Goal: Task Accomplishment & Management: Complete application form

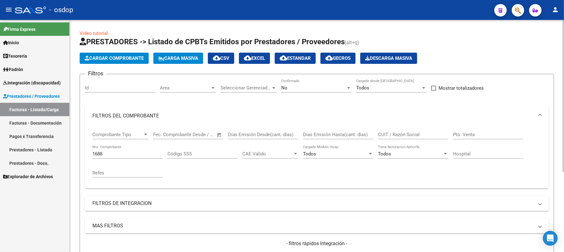
click at [116, 58] on span "Cargar Comprobante" at bounding box center [114, 58] width 59 height 6
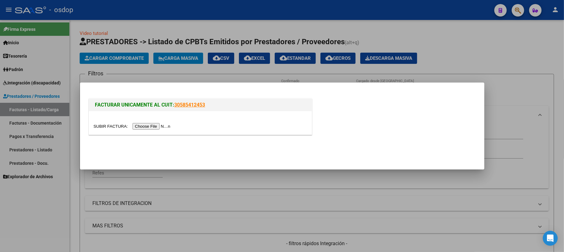
click at [150, 124] on input "file" at bounding box center [133, 126] width 79 height 7
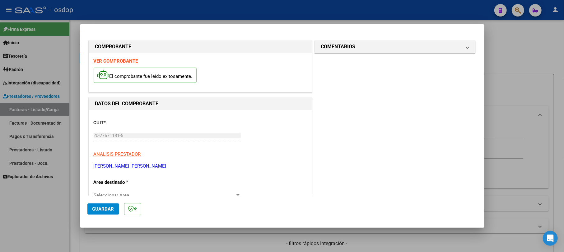
click at [105, 207] on span "Guardar" at bounding box center [103, 209] width 22 height 6
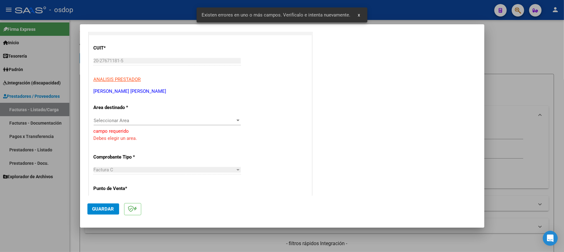
scroll to position [79, 0]
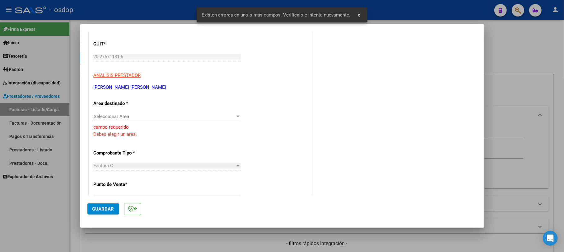
click at [156, 120] on div "Seleccionar Area Seleccionar Area" at bounding box center [167, 116] width 147 height 9
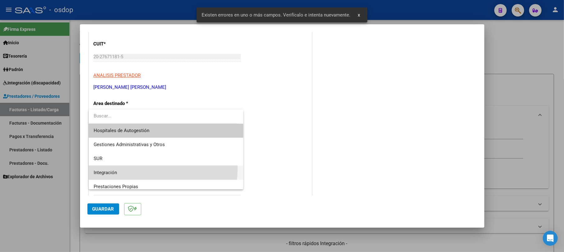
click at [145, 168] on span "Integración" at bounding box center [166, 173] width 145 height 14
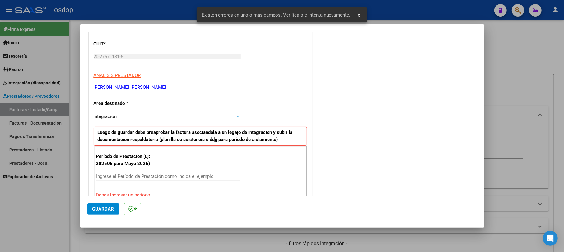
scroll to position [120, 0]
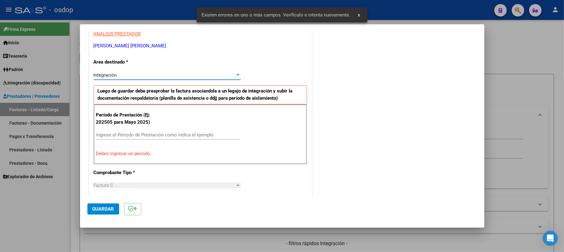
click at [146, 134] on input "Ingrese el Período de Prestación como indica el ejemplo" at bounding box center [168, 135] width 144 height 6
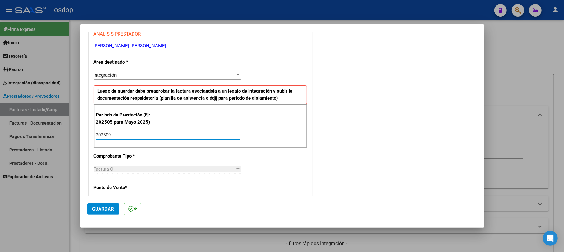
type input "202509"
click at [99, 207] on span "Guardar" at bounding box center [103, 209] width 22 height 6
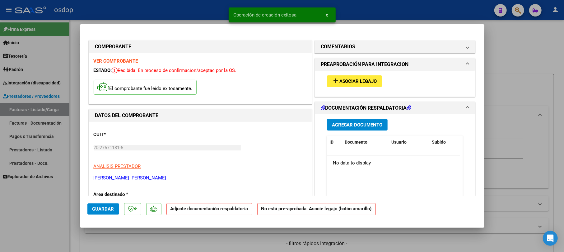
click at [339, 132] on div "Agregar Documento ID Documento Usuario Subido Acción No data to display 0 total…" at bounding box center [395, 176] width 146 height 124
click at [341, 126] on span "Agregar Documento" at bounding box center [357, 125] width 51 height 6
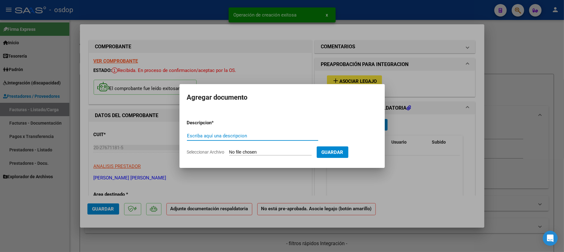
click at [214, 136] on input "Escriba aquí una descripcion" at bounding box center [252, 136] width 131 height 6
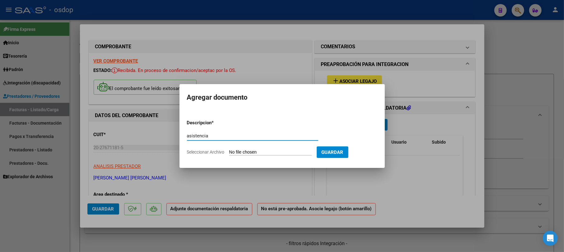
type input "asistencia"
click at [253, 148] on form "Descripcion * asistencia Escriba aquí una descripcion Seleccionar Archivo Guard…" at bounding box center [282, 137] width 190 height 45
click at [278, 156] on form "Descripcion * asistencia Escriba aquí una descripcion Seleccionar Archivo Guard…" at bounding box center [282, 137] width 190 height 45
click at [277, 152] on input "Seleccionar Archivo" at bounding box center [270, 152] width 82 height 6
type input "C:\fakepath\Planilla de asistencia.pdf"
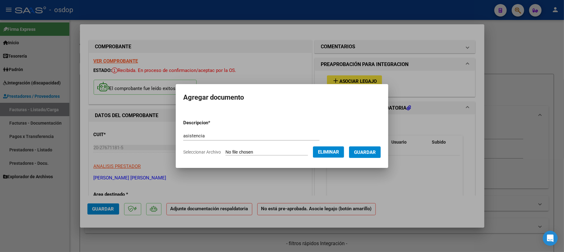
click at [373, 153] on span "Guardar" at bounding box center [365, 152] width 22 height 6
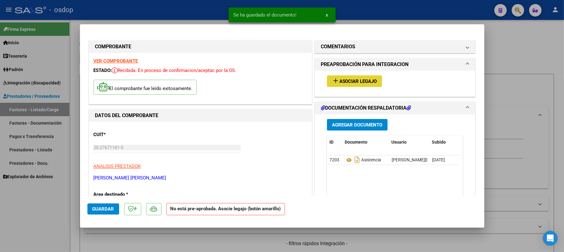
click at [337, 77] on button "add Asociar Legajo" at bounding box center [354, 81] width 55 height 12
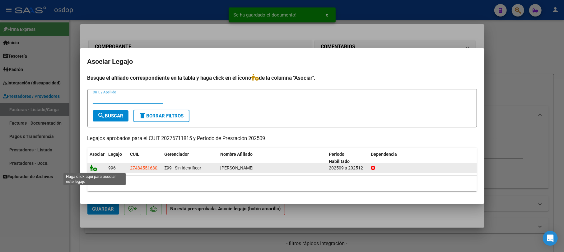
click at [93, 166] on icon at bounding box center [93, 167] width 7 height 7
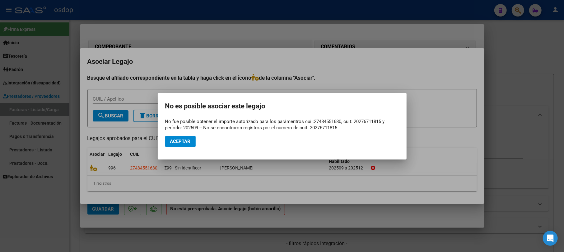
drag, startPoint x: 83, startPoint y: 51, endPoint x: 382, endPoint y: 69, distance: 299.3
click at [382, 69] on div at bounding box center [282, 126] width 564 height 252
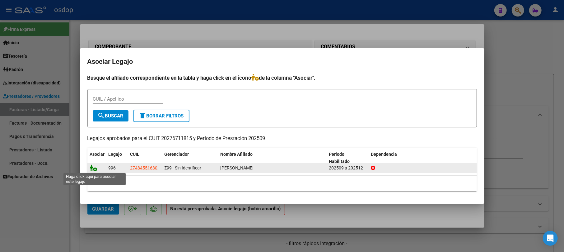
click at [94, 167] on icon at bounding box center [93, 167] width 7 height 7
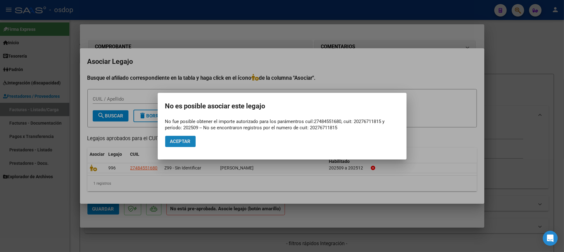
click at [182, 143] on span "Aceptar" at bounding box center [180, 141] width 21 height 6
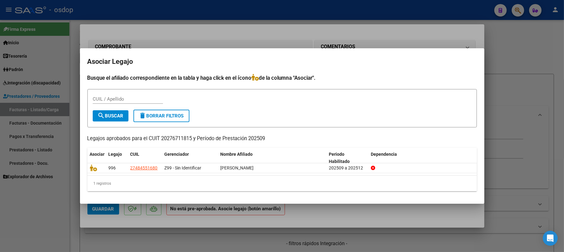
click at [497, 50] on div at bounding box center [282, 126] width 564 height 252
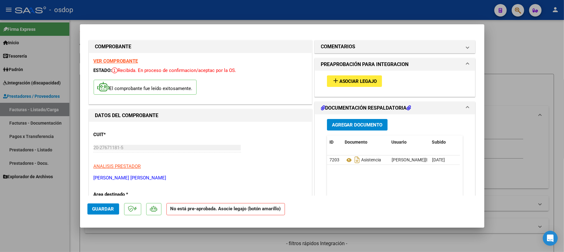
click at [244, 19] on div at bounding box center [282, 126] width 564 height 252
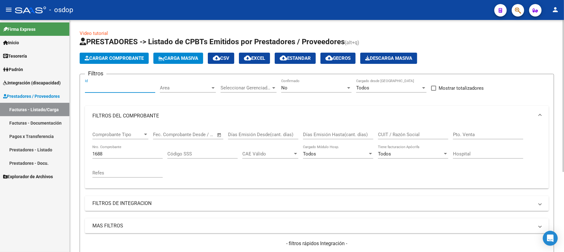
click at [116, 88] on input "Id" at bounding box center [120, 88] width 70 height 6
click at [107, 151] on input "1688" at bounding box center [127, 154] width 70 height 6
type input "1"
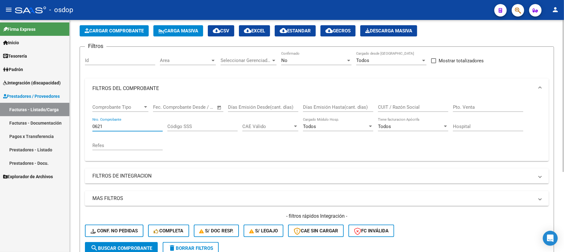
scroll to position [41, 0]
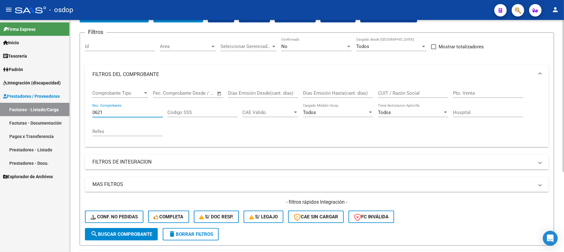
type input "0621"
click at [104, 234] on span "search Buscar Comprobante" at bounding box center [122, 234] width 62 height 6
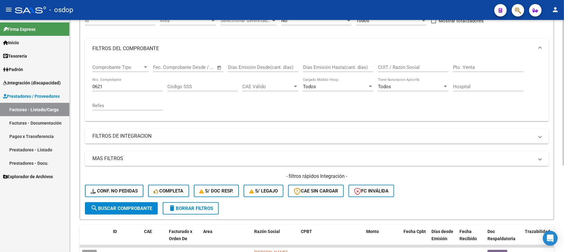
scroll to position [124, 0]
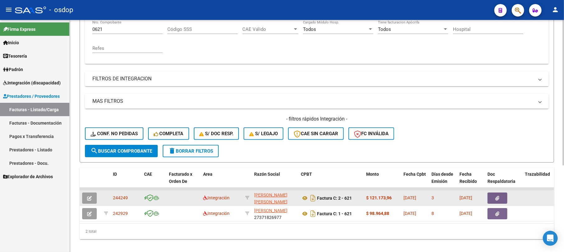
drag, startPoint x: 112, startPoint y: 198, endPoint x: 127, endPoint y: 198, distance: 14.9
click at [127, 198] on datatable-body-cell "244249" at bounding box center [125, 197] width 31 height 15
copy span "244249"
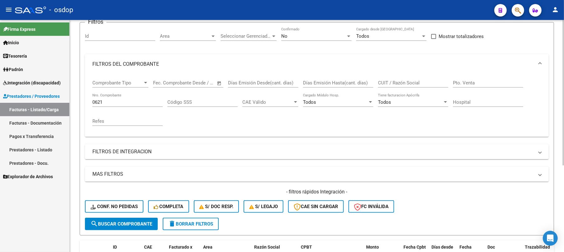
scroll to position [0, 0]
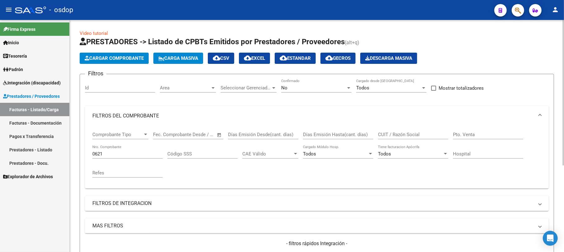
click at [121, 59] on span "Cargar Comprobante" at bounding box center [114, 58] width 59 height 6
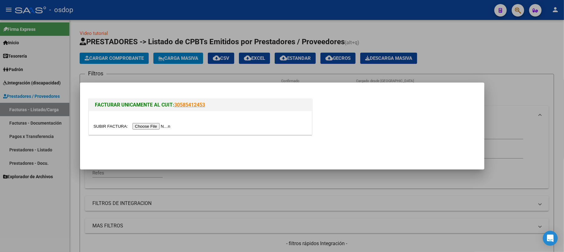
click at [163, 129] on input "file" at bounding box center [133, 126] width 79 height 7
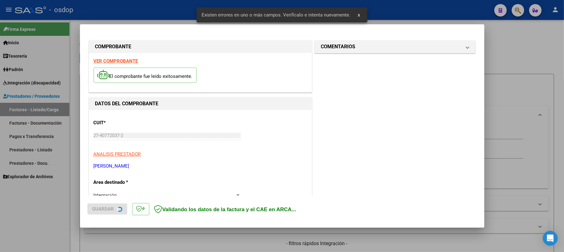
scroll to position [136, 0]
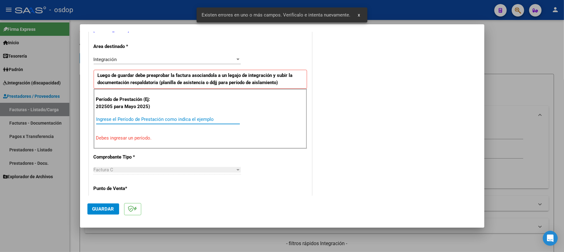
click at [136, 122] on input "Ingrese el Período de Prestación como indica el ejemplo" at bounding box center [168, 119] width 144 height 6
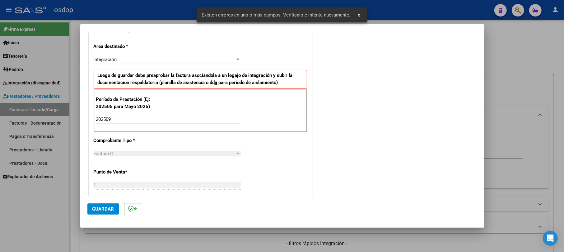
type input "202509"
click at [111, 208] on span "Guardar" at bounding box center [103, 209] width 22 height 6
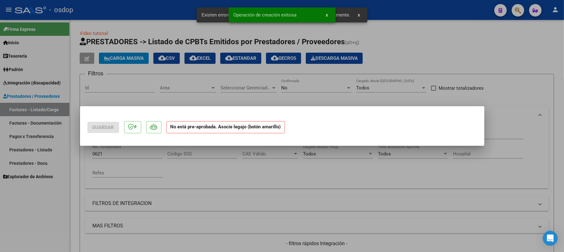
scroll to position [0, 0]
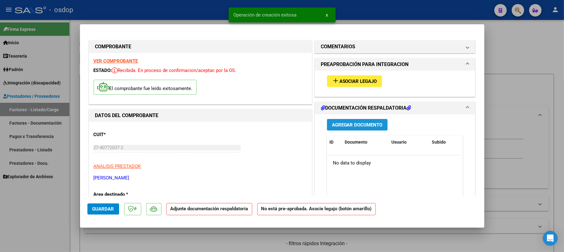
click at [342, 124] on span "Agregar Documento" at bounding box center [357, 125] width 51 height 6
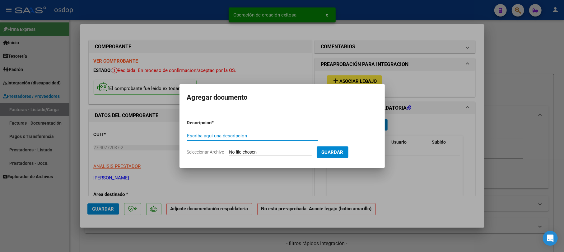
click at [219, 137] on input "Escriba aquí una descripcion" at bounding box center [252, 136] width 131 height 6
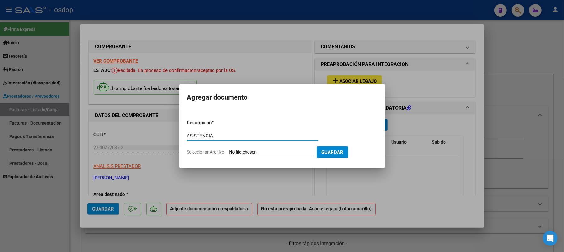
type input "ASISTENCIA"
click at [241, 149] on app-file-uploader "Seleccionar Archivo" at bounding box center [252, 152] width 130 height 6
click at [264, 151] on input "Seleccionar Archivo" at bounding box center [270, 152] width 82 height 6
type input "C:\fakepath\ASISTENCIA SEPTIEMBRE [PERSON_NAME] .pdf"
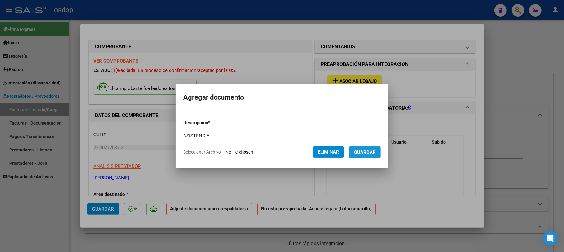
click at [372, 148] on button "Guardar" at bounding box center [365, 152] width 32 height 12
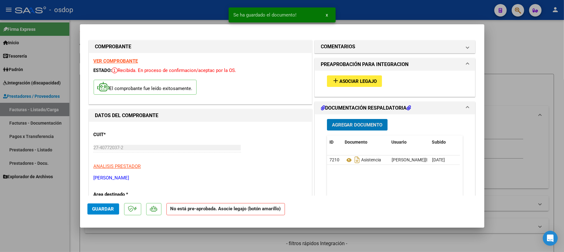
click at [366, 80] on span "Asociar Legajo" at bounding box center [359, 81] width 38 height 6
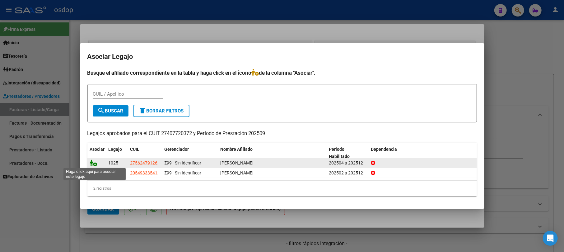
click at [95, 164] on icon at bounding box center [93, 162] width 7 height 7
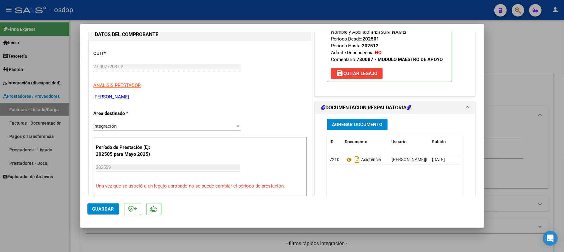
scroll to position [83, 0]
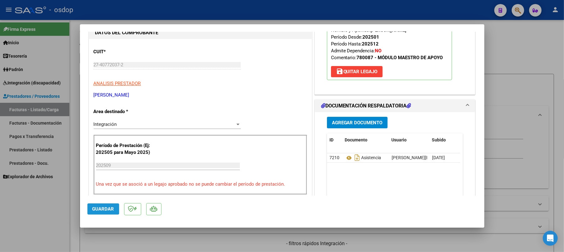
click at [113, 209] on span "Guardar" at bounding box center [103, 209] width 22 height 6
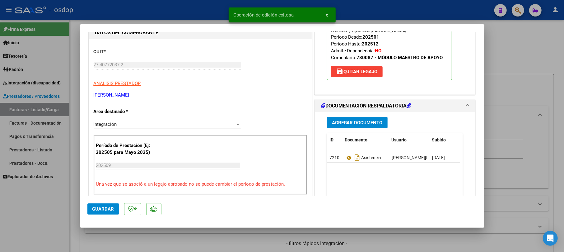
click at [527, 49] on div at bounding box center [282, 126] width 564 height 252
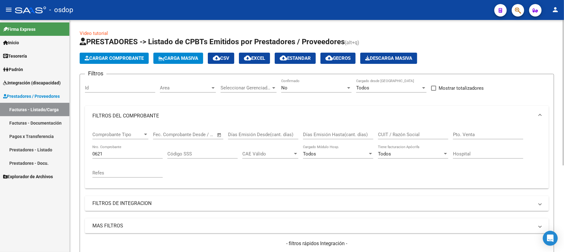
click at [116, 55] on span "Cargar Comprobante" at bounding box center [114, 58] width 59 height 6
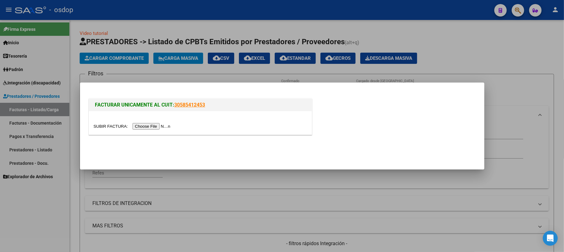
click at [158, 126] on input "file" at bounding box center [133, 126] width 79 height 7
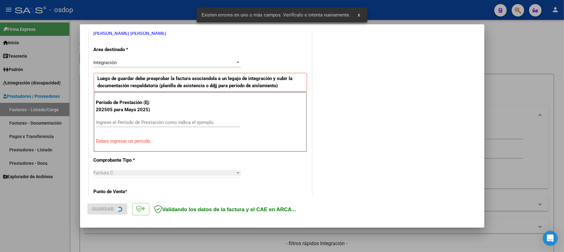
scroll to position [136, 0]
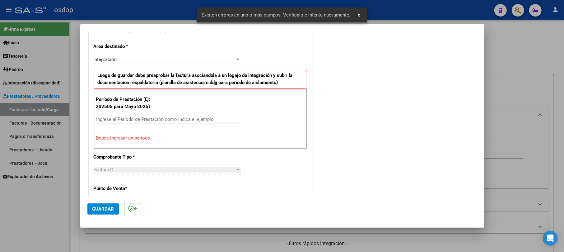
click at [114, 117] on input "Ingrese el Período de Prestación como indica el ejemplo" at bounding box center [168, 119] width 144 height 6
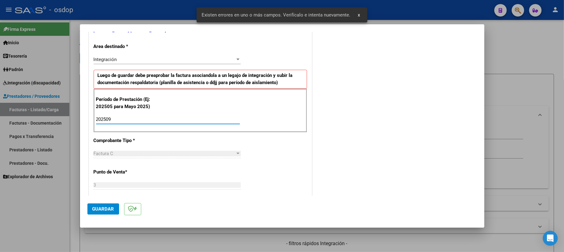
type input "202509"
click at [101, 209] on span "Guardar" at bounding box center [103, 209] width 22 height 6
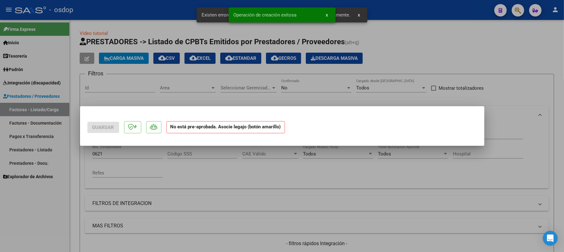
scroll to position [0, 0]
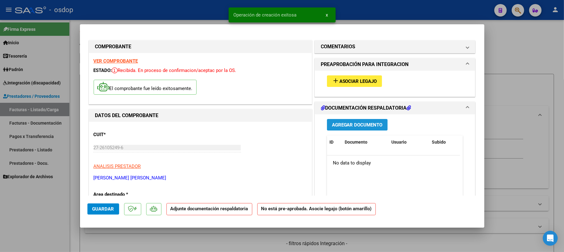
click at [353, 128] on button "Agregar Documento" at bounding box center [357, 125] width 61 height 12
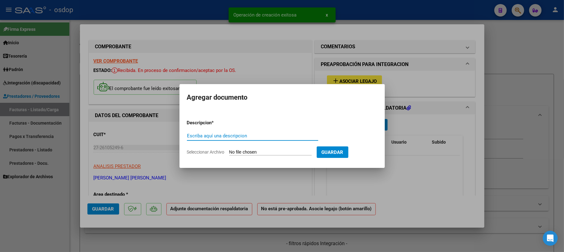
click at [248, 134] on input "Escriba aquí una descripcion" at bounding box center [252, 136] width 131 height 6
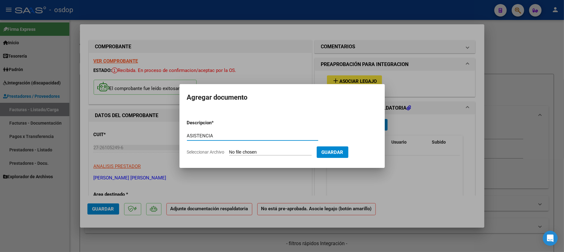
type input "ASISTENCIA"
click at [256, 151] on input "Seleccionar Archivo" at bounding box center [270, 152] width 82 height 6
type input "C:\fakepath\planilla.pdf"
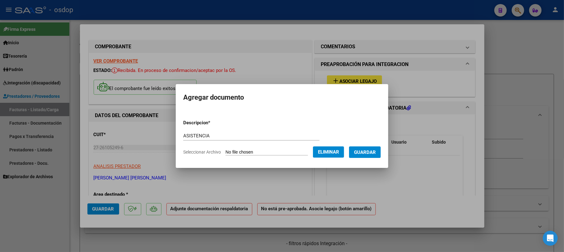
click at [373, 145] on form "Descripcion * ASISTENCIA Escriba aquí una descripcion Seleccionar Archivo Elimi…" at bounding box center [282, 137] width 198 height 45
click at [374, 151] on span "Guardar" at bounding box center [365, 152] width 22 height 6
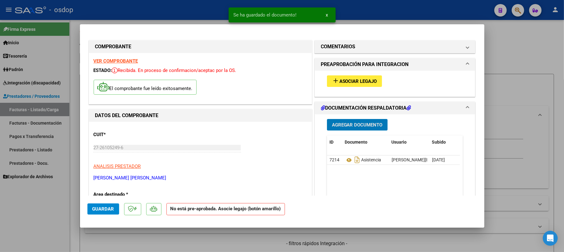
click at [349, 82] on span "Asociar Legajo" at bounding box center [359, 81] width 38 height 6
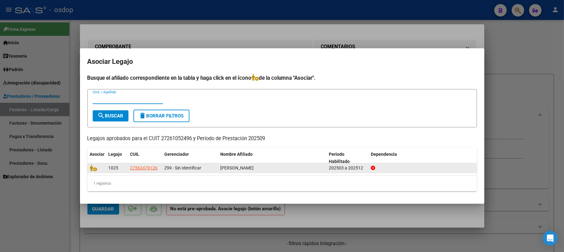
click at [91, 163] on datatable-body-cell at bounding box center [96, 168] width 19 height 10
click at [95, 169] on icon at bounding box center [93, 167] width 7 height 7
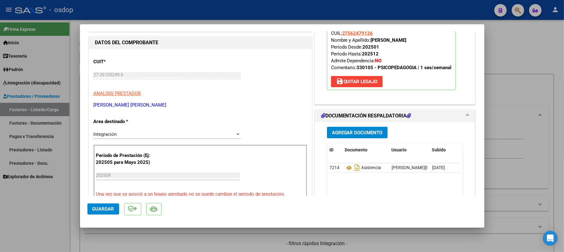
scroll to position [124, 0]
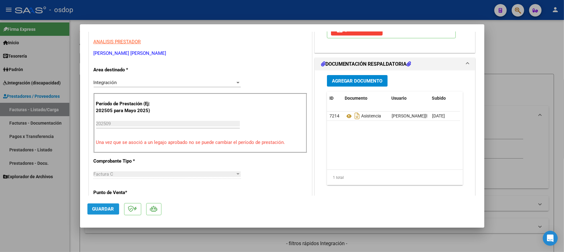
click at [108, 210] on span "Guardar" at bounding box center [103, 209] width 22 height 6
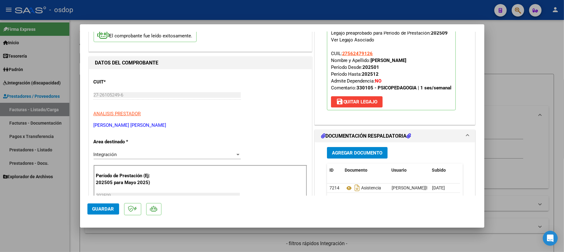
scroll to position [41, 0]
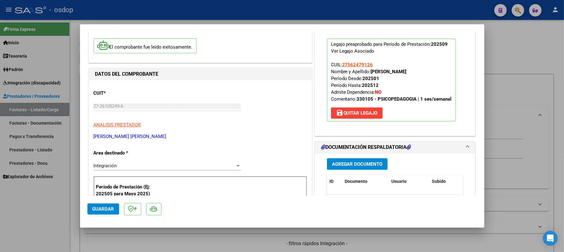
click at [109, 208] on span "Guardar" at bounding box center [103, 209] width 22 height 6
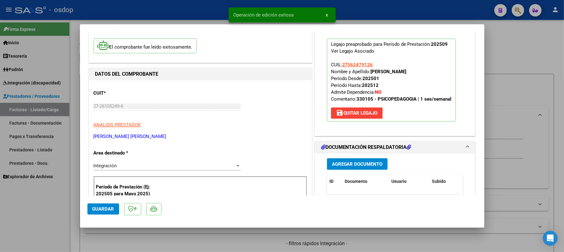
click at [535, 45] on div at bounding box center [282, 126] width 564 height 252
type input "$ 0,00"
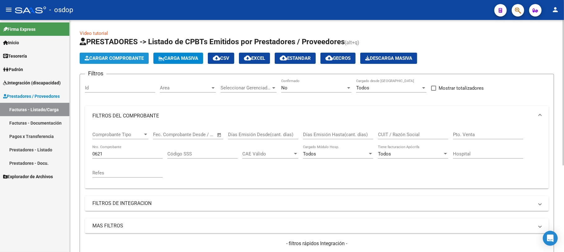
click at [134, 58] on span "Cargar Comprobante" at bounding box center [114, 58] width 59 height 6
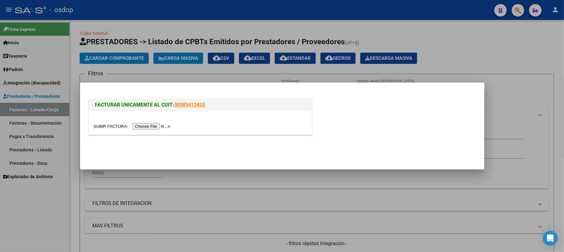
click at [146, 128] on input "file" at bounding box center [133, 126] width 79 height 7
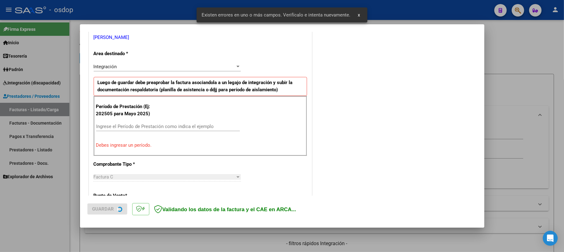
scroll to position [136, 0]
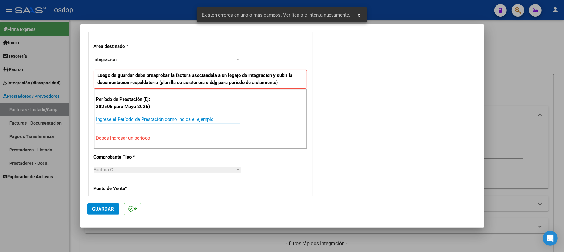
click at [112, 120] on input "Ingrese el Período de Prestación como indica el ejemplo" at bounding box center [168, 119] width 144 height 6
type input "1"
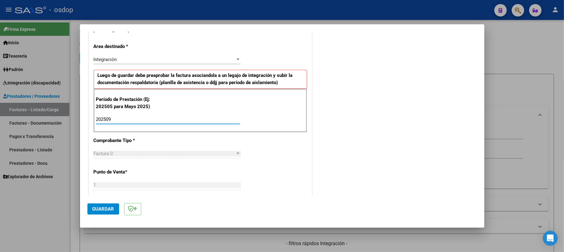
type input "202509"
click at [110, 207] on span "Guardar" at bounding box center [103, 209] width 22 height 6
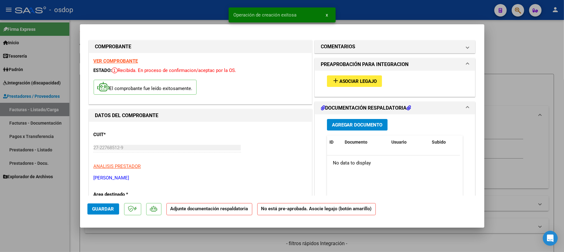
click at [365, 126] on span "Agregar Documento" at bounding box center [357, 125] width 51 height 6
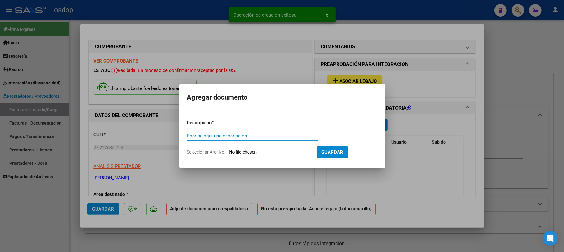
click at [226, 137] on input "Escriba aquí una descripcion" at bounding box center [252, 136] width 131 height 6
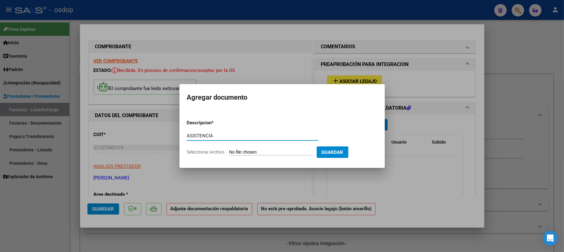
type input "ASISTENCIA"
click at [288, 153] on input "Seleccionar Archivo" at bounding box center [270, 152] width 82 height 6
type input "C:\fakepath\Asis 9 [PERSON_NAME] psp.pdf"
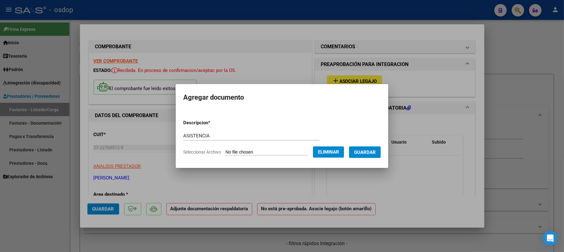
click at [376, 151] on span "Guardar" at bounding box center [365, 152] width 22 height 6
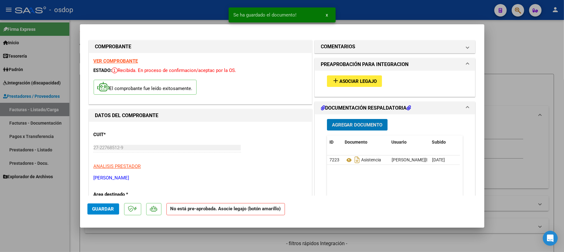
click at [346, 80] on span "Asociar Legajo" at bounding box center [359, 81] width 38 height 6
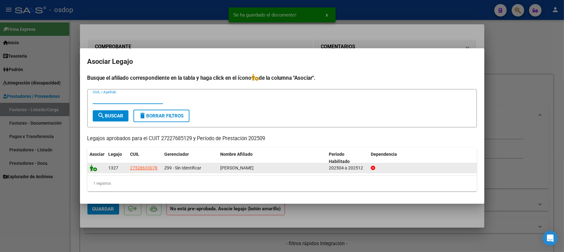
click at [92, 170] on icon at bounding box center [93, 167] width 7 height 7
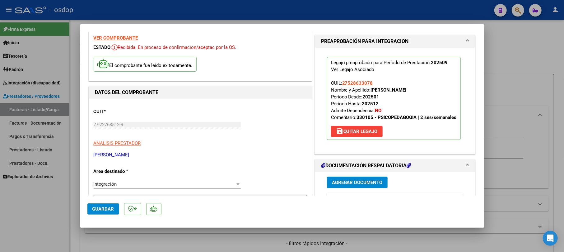
scroll to position [83, 0]
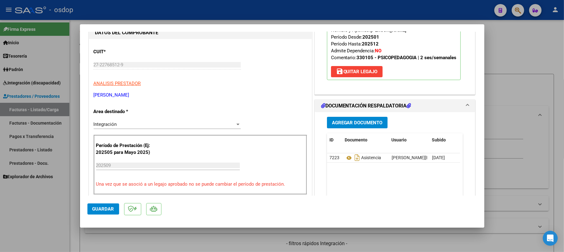
click at [104, 208] on span "Guardar" at bounding box center [103, 209] width 22 height 6
click at [111, 207] on span "Guardar" at bounding box center [103, 209] width 22 height 6
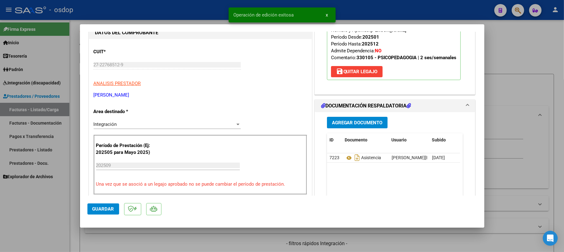
click at [552, 60] on div at bounding box center [282, 126] width 564 height 252
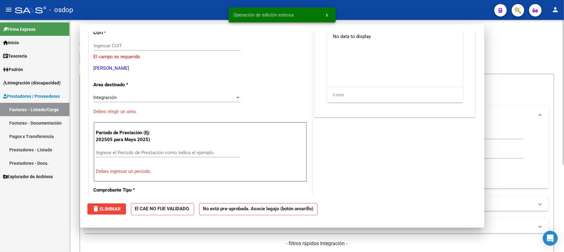
scroll to position [0, 0]
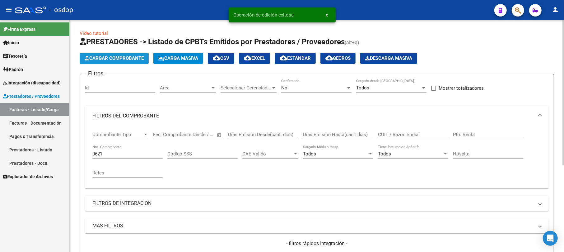
click at [140, 57] on span "Cargar Comprobante" at bounding box center [114, 58] width 59 height 6
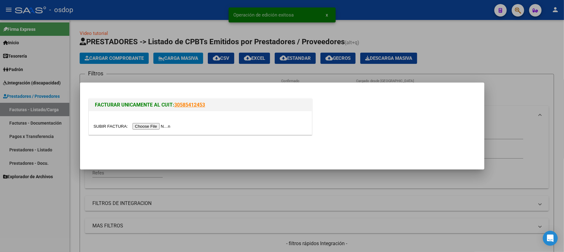
click at [140, 126] on input "file" at bounding box center [133, 126] width 79 height 7
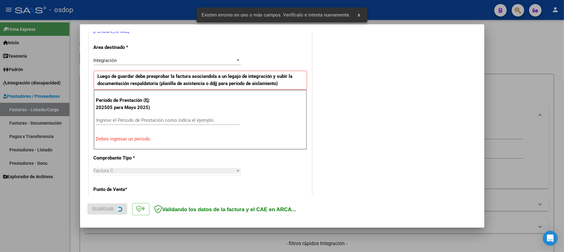
scroll to position [151, 0]
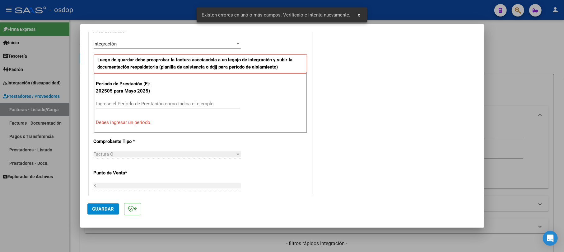
click at [130, 105] on input "Ingrese el Período de Prestación como indica el ejemplo" at bounding box center [168, 104] width 144 height 6
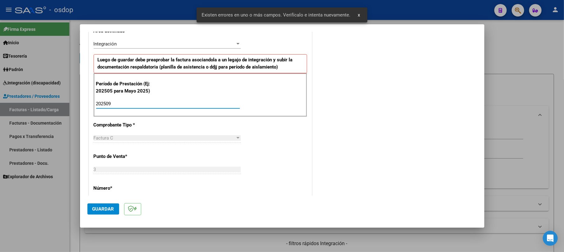
type input "202509"
click at [104, 203] on mat-dialog-actions "Guardar" at bounding box center [282, 207] width 390 height 25
click at [102, 209] on span "Guardar" at bounding box center [103, 209] width 22 height 6
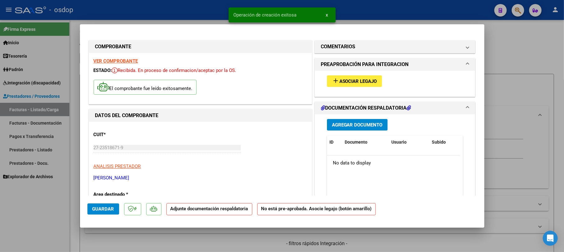
click at [342, 122] on span "Agregar Documento" at bounding box center [357, 125] width 51 height 6
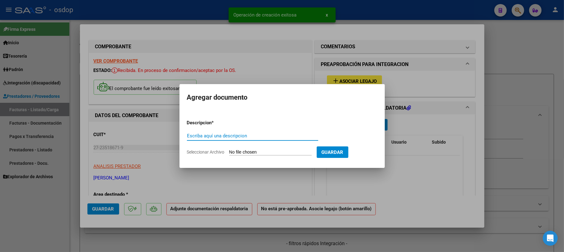
click at [289, 138] on input "Escriba aquí una descripcion" at bounding box center [252, 136] width 131 height 6
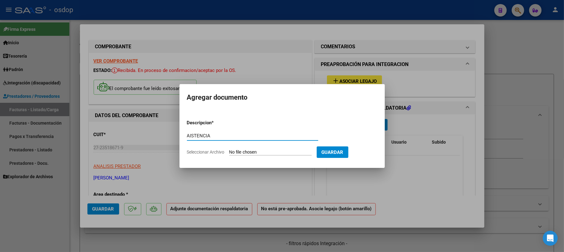
type input "AISTENCIA"
click at [296, 151] on input "Seleccionar Archivo" at bounding box center [270, 152] width 82 height 6
type input "C:\fakepath\Asis 9 [PERSON_NAME] to.pdf"
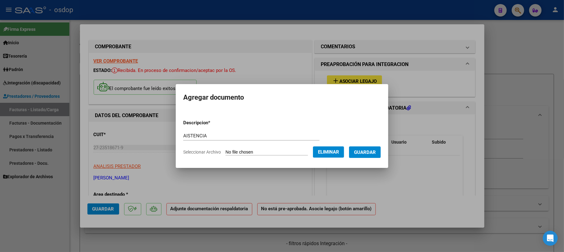
click at [376, 153] on span "Guardar" at bounding box center [365, 152] width 22 height 6
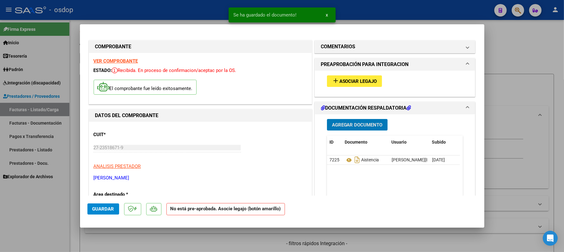
click at [350, 83] on span "Asociar Legajo" at bounding box center [359, 81] width 38 height 6
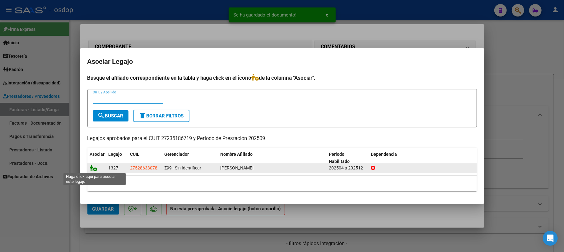
click at [92, 170] on icon at bounding box center [93, 167] width 7 height 7
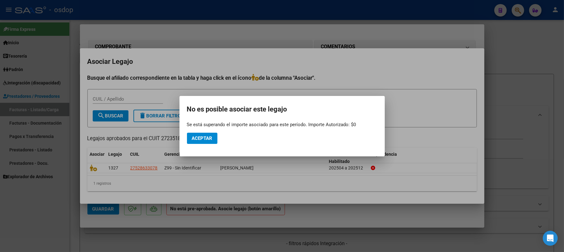
drag, startPoint x: 83, startPoint y: 52, endPoint x: 373, endPoint y: 130, distance: 300.8
click at [373, 130] on div "COMPROBANTE VER COMPROBANTE ESTADO: Recibida. En proceso de confirmacion/acepta…" at bounding box center [282, 126] width 564 height 252
click at [412, 82] on div at bounding box center [282, 126] width 564 height 252
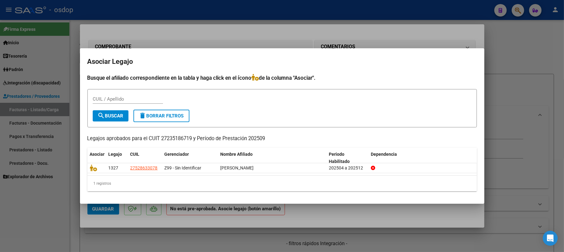
click at [491, 63] on div at bounding box center [282, 126] width 564 height 252
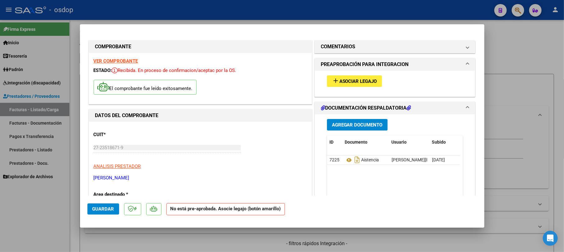
click at [505, 56] on div at bounding box center [282, 126] width 564 height 252
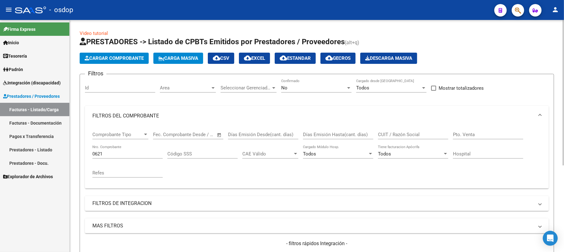
click at [115, 150] on div "0621 Nro. Comprobante" at bounding box center [127, 151] width 70 height 13
type input "06"
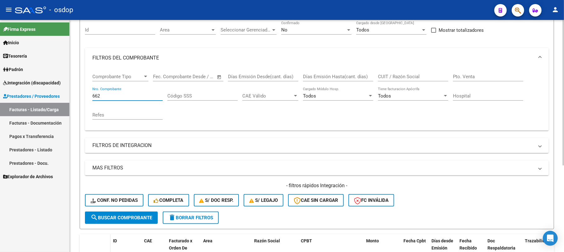
scroll to position [83, 0]
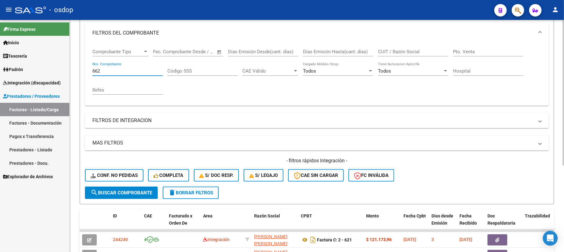
type input "662"
click at [109, 195] on button "search Buscar Comprobante" at bounding box center [121, 192] width 73 height 12
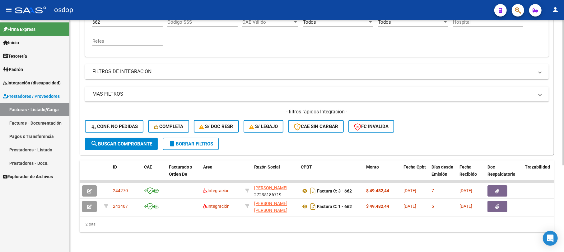
scroll to position [138, 0]
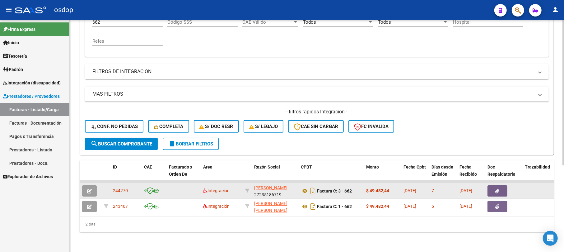
drag, startPoint x: 112, startPoint y: 184, endPoint x: 129, endPoint y: 184, distance: 16.5
click at [129, 184] on datatable-body-cell "244270" at bounding box center [125, 190] width 31 height 15
copy span "244270"
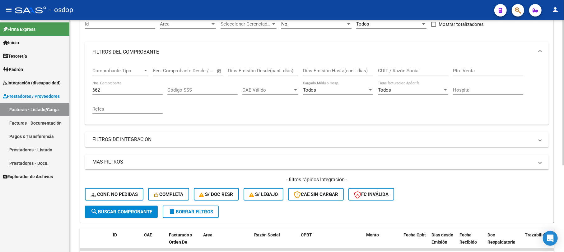
scroll to position [0, 0]
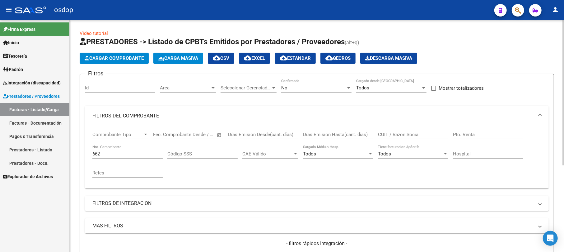
click at [106, 53] on button "Cargar Comprobante" at bounding box center [114, 58] width 69 height 11
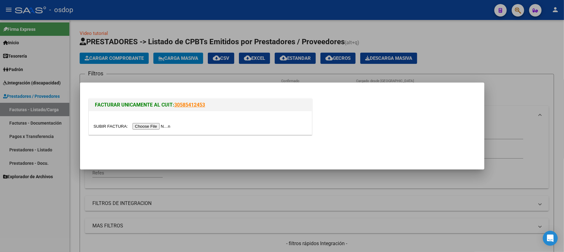
click at [157, 124] on input "file" at bounding box center [133, 126] width 79 height 7
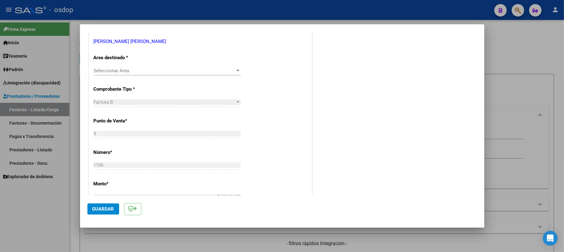
click at [108, 207] on span "Guardar" at bounding box center [103, 209] width 22 height 6
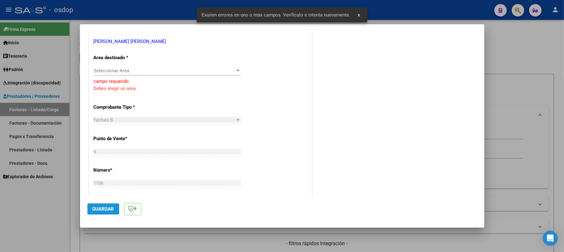
scroll to position [79, 0]
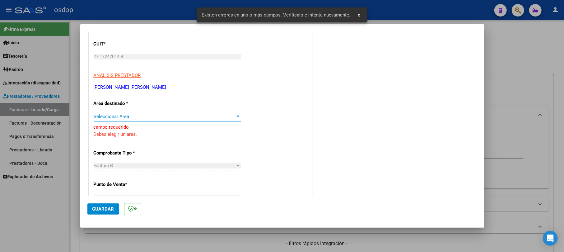
click at [171, 119] on span "Seleccionar Area" at bounding box center [165, 117] width 142 height 6
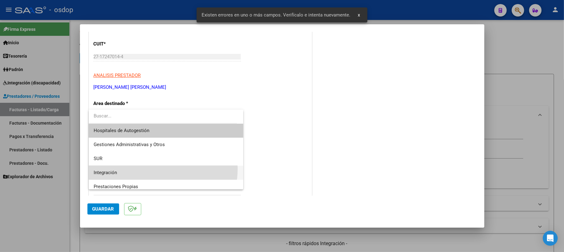
click at [143, 168] on span "Integración" at bounding box center [166, 173] width 145 height 14
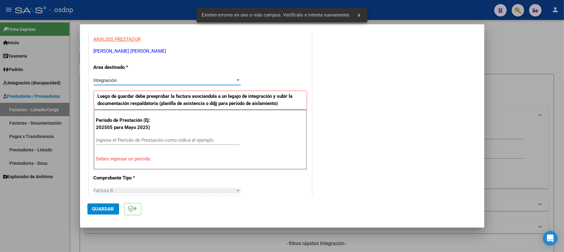
scroll to position [120, 0]
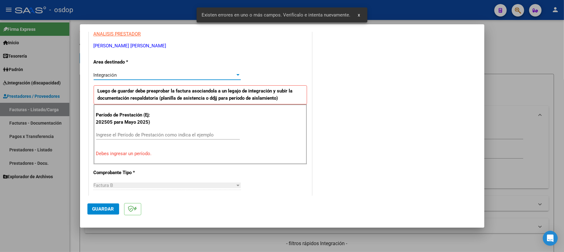
click at [135, 132] on input "Ingrese el Período de Prestación como indica el ejemplo" at bounding box center [168, 135] width 144 height 6
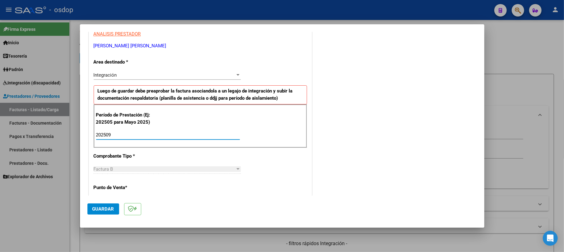
type input "202509"
click at [104, 211] on span "Guardar" at bounding box center [103, 209] width 22 height 6
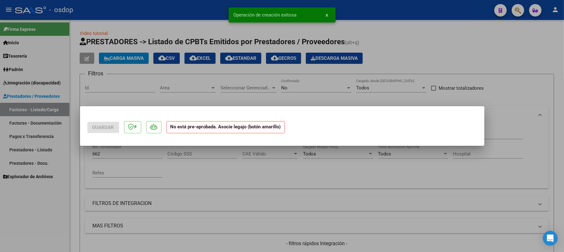
scroll to position [0, 0]
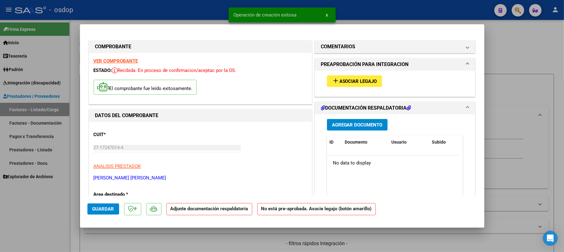
click at [347, 123] on span "Agregar Documento" at bounding box center [357, 125] width 51 height 6
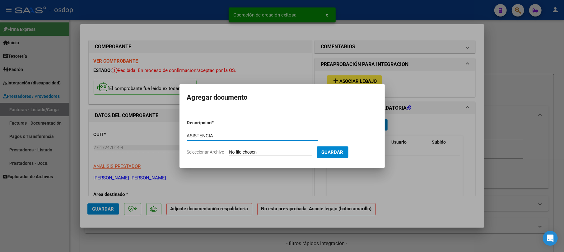
type input "ASISTENCIA"
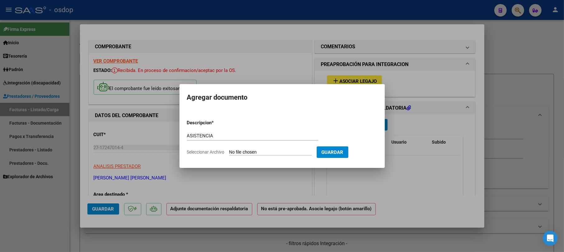
click at [258, 155] on form "Descripcion * ASISTENCIA Escriba aquí una descripcion Seleccionar Archivo Guard…" at bounding box center [282, 137] width 190 height 45
click at [259, 151] on input "Seleccionar Archivo" at bounding box center [270, 152] width 82 height 6
type input "C:\fakepath\Asis 9 [PERSON_NAME] fono.pdf"
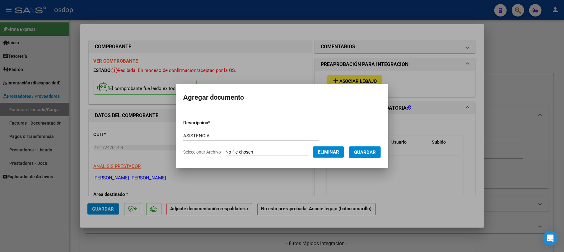
click at [374, 149] on span "Guardar" at bounding box center [365, 152] width 22 height 6
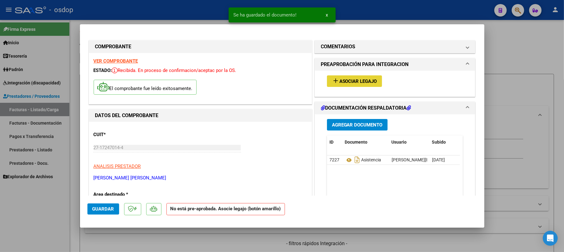
click at [349, 80] on span "Asociar Legajo" at bounding box center [359, 81] width 38 height 6
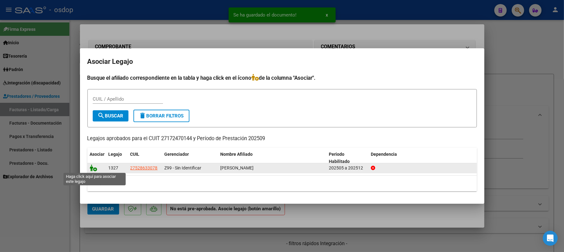
click at [92, 168] on icon at bounding box center [93, 167] width 7 height 7
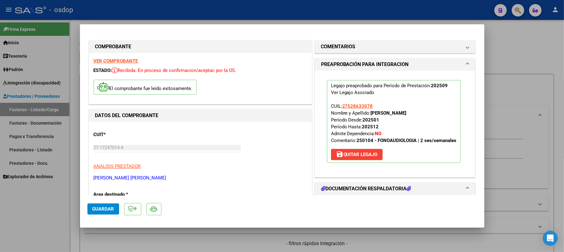
click at [108, 202] on mat-dialog-actions "Guardar" at bounding box center [282, 207] width 390 height 25
click at [105, 213] on button "Guardar" at bounding box center [103, 208] width 32 height 11
click at [91, 211] on button "Guardar" at bounding box center [103, 208] width 32 height 11
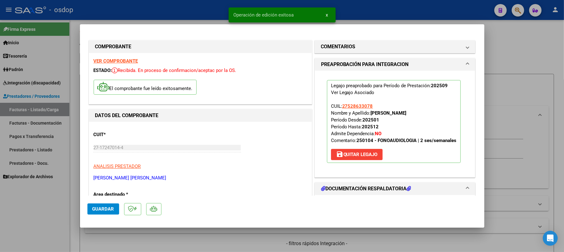
drag, startPoint x: 542, startPoint y: 49, endPoint x: 462, endPoint y: 63, distance: 80.6
click at [542, 49] on div at bounding box center [282, 126] width 564 height 252
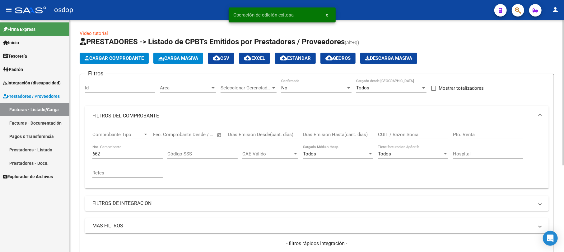
click at [122, 60] on span "Cargar Comprobante" at bounding box center [114, 58] width 59 height 6
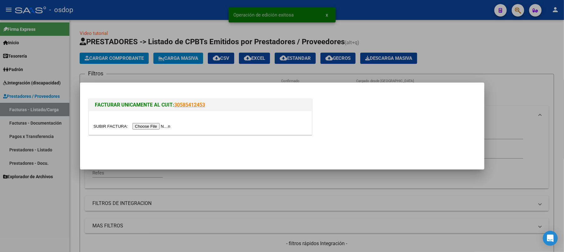
click at [147, 124] on input "file" at bounding box center [133, 126] width 79 height 7
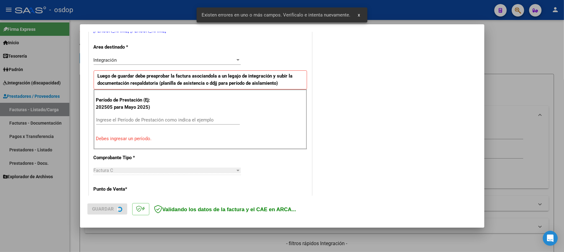
scroll to position [136, 0]
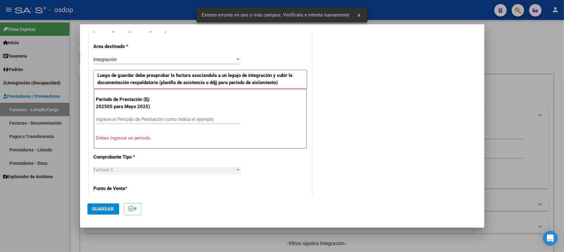
click at [110, 122] on input "Ingrese el Período de Prestación como indica el ejemplo" at bounding box center [168, 119] width 144 height 6
click at [111, 205] on button "Guardar" at bounding box center [103, 208] width 32 height 11
click at [123, 119] on input "2025069" at bounding box center [168, 119] width 144 height 6
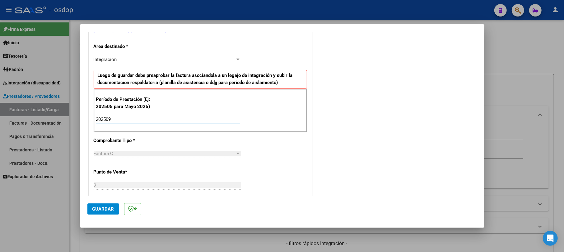
type input "202509"
click at [102, 211] on span "Guardar" at bounding box center [103, 209] width 22 height 6
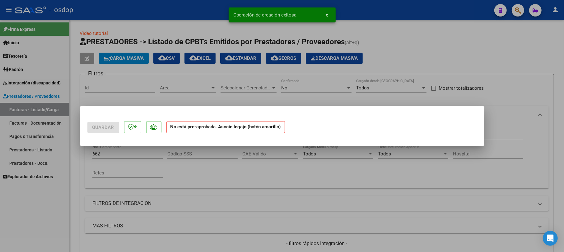
scroll to position [0, 0]
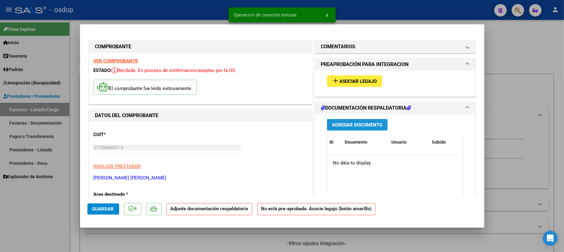
click at [353, 124] on span "Agregar Documento" at bounding box center [357, 125] width 51 height 6
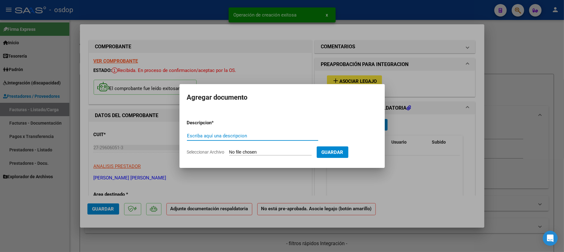
click at [198, 132] on div "Escriba aquí una descripcion" at bounding box center [252, 135] width 131 height 9
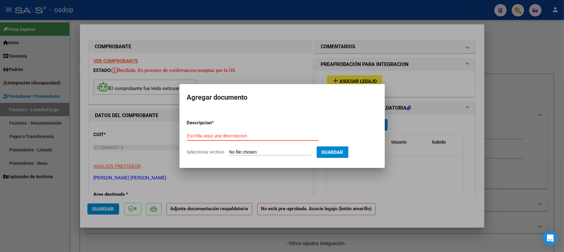
click at [199, 136] on input "Escriba aquí una descripcion" at bounding box center [252, 136] width 131 height 6
type input "AISTENCIA"
click at [281, 150] on input "Seleccionar Archivo" at bounding box center [270, 152] width 82 height 6
type input "C:\fakepath\Asis 9 [PERSON_NAME] psm.pdf"
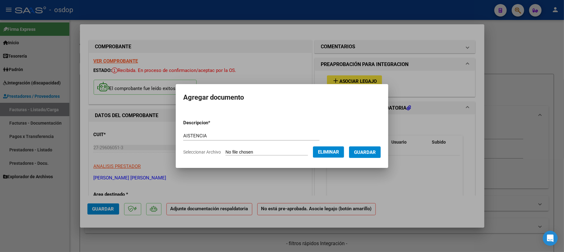
click at [368, 149] on span "Guardar" at bounding box center [365, 152] width 22 height 6
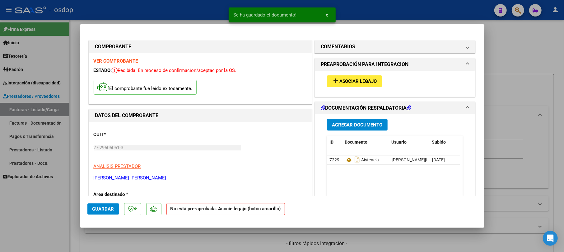
click at [349, 74] on div "add Asociar Legajo" at bounding box center [395, 81] width 146 height 21
click at [352, 80] on span "Asociar Legajo" at bounding box center [359, 81] width 38 height 6
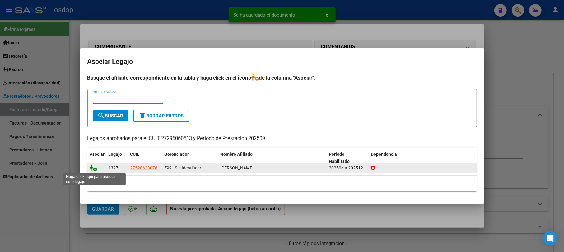
click at [92, 169] on icon at bounding box center [93, 167] width 7 height 7
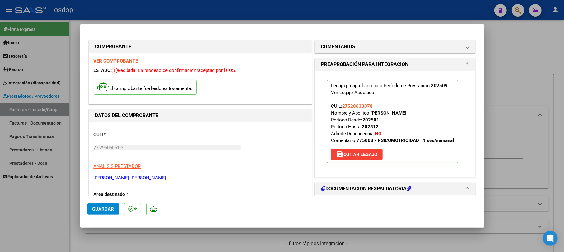
click at [106, 209] on span "Guardar" at bounding box center [103, 209] width 22 height 6
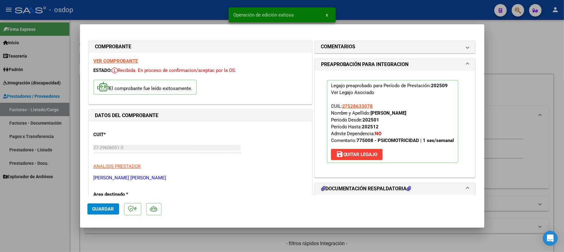
click at [536, 44] on div at bounding box center [282, 126] width 564 height 252
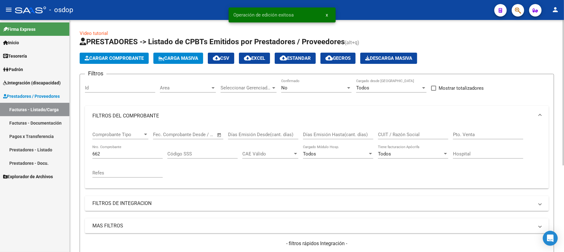
click at [138, 58] on span "Cargar Comprobante" at bounding box center [114, 58] width 59 height 6
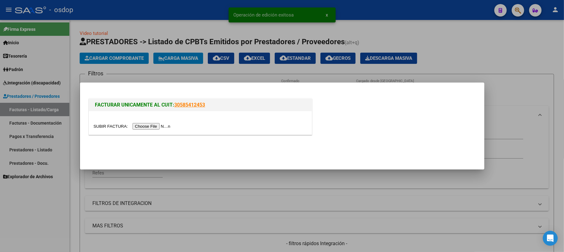
click at [157, 126] on input "file" at bounding box center [133, 126] width 79 height 7
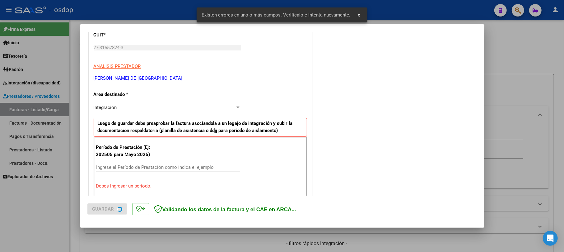
scroll to position [136, 0]
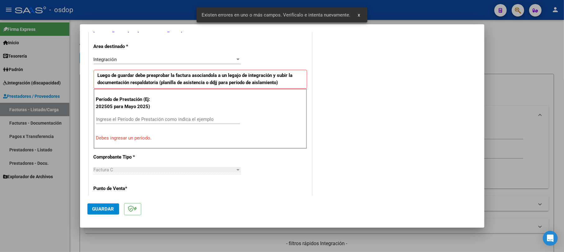
click at [117, 121] on input "Ingrese el Período de Prestación como indica el ejemplo" at bounding box center [168, 119] width 144 height 6
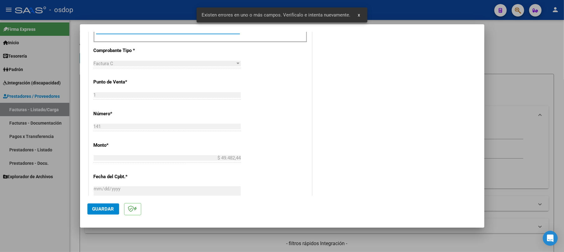
scroll to position [260, 0]
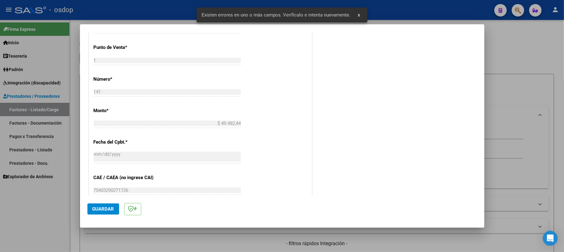
type input "202509"
click at [100, 203] on button "Guardar" at bounding box center [103, 208] width 32 height 11
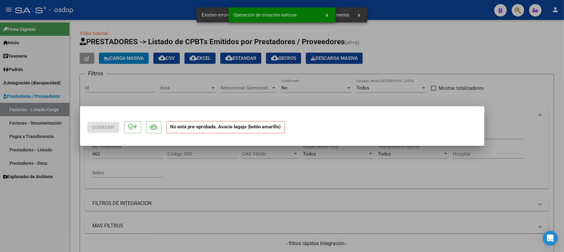
scroll to position [0, 0]
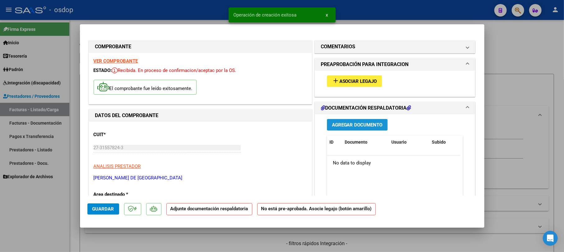
click at [353, 125] on span "Agregar Documento" at bounding box center [357, 125] width 51 height 6
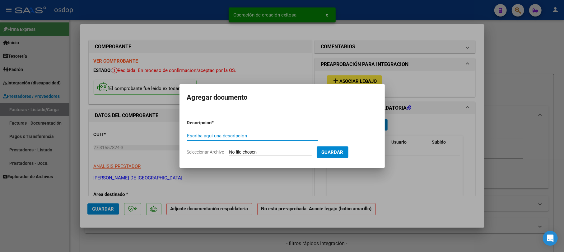
click at [229, 135] on input "Escriba aquí una descripcion" at bounding box center [252, 136] width 131 height 6
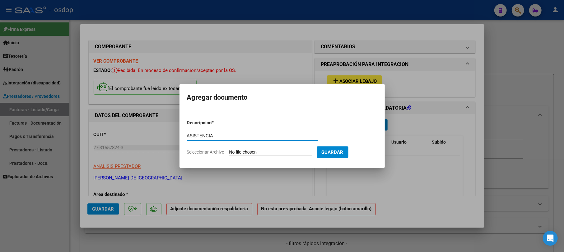
type input "ASISTENCIA"
click at [270, 153] on input "Seleccionar Archivo" at bounding box center [270, 152] width 82 height 6
type input "C:\fakepath\Asis 9 [PERSON_NAME] psc.pdf"
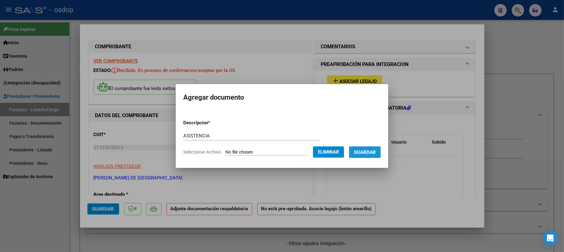
click at [376, 155] on span "Guardar" at bounding box center [365, 152] width 22 height 6
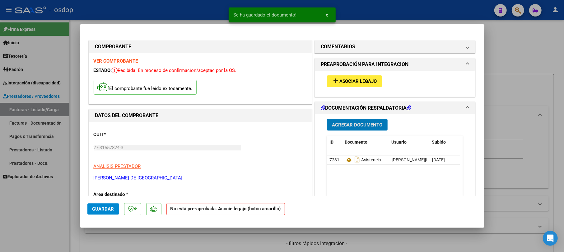
click at [367, 80] on span "Asociar Legajo" at bounding box center [359, 81] width 38 height 6
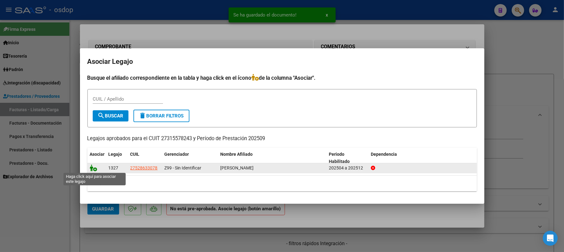
click at [93, 167] on icon at bounding box center [93, 167] width 7 height 7
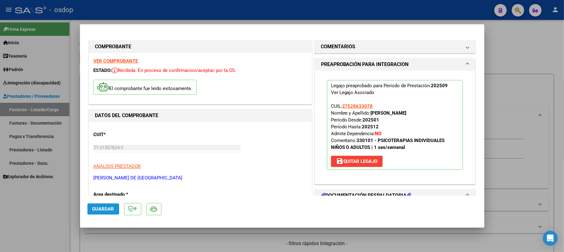
click at [114, 209] on span "Guardar" at bounding box center [103, 209] width 22 height 6
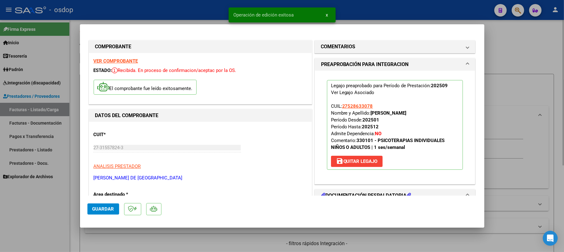
drag, startPoint x: 519, startPoint y: 60, endPoint x: 507, endPoint y: 66, distance: 12.7
click at [518, 60] on div at bounding box center [282, 126] width 564 height 252
